Goal: Obtain resource: Download file/media

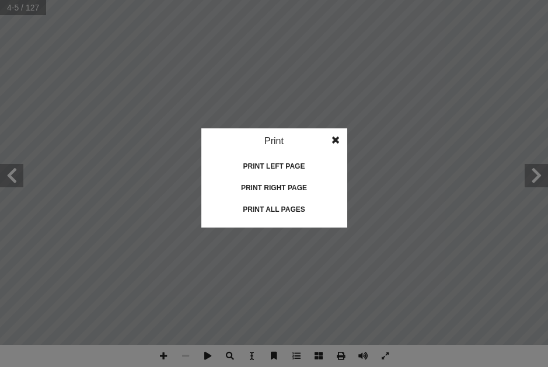
click at [301, 140] on div "Print" at bounding box center [274, 141] width 146 height 26
click at [315, 209] on div "Print all pages" at bounding box center [274, 209] width 117 height 19
click at [295, 145] on div "Print" at bounding box center [274, 141] width 146 height 26
click at [294, 137] on div "Print" at bounding box center [274, 141] width 146 height 26
click at [313, 212] on div "Print all pages" at bounding box center [274, 209] width 117 height 19
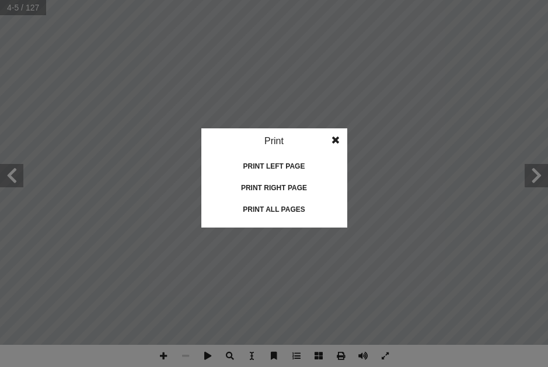
click at [305, 215] on div "Print all pages" at bounding box center [274, 209] width 117 height 19
click at [313, 214] on div "Print all pages" at bounding box center [274, 209] width 117 height 19
